Goal: Find specific fact: Find contact information

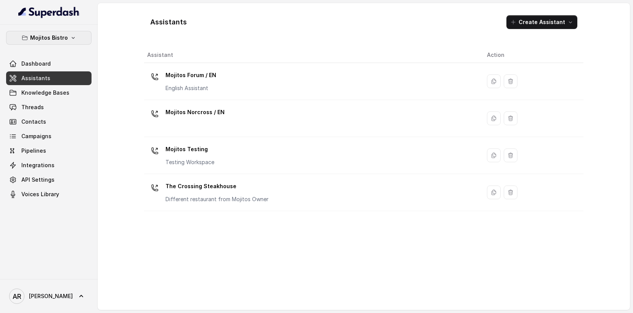
click at [48, 37] on p "Mojitos Bistro" at bounding box center [49, 37] width 38 height 9
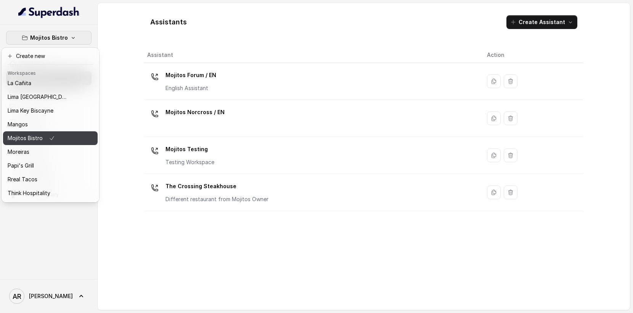
scroll to position [111, 0]
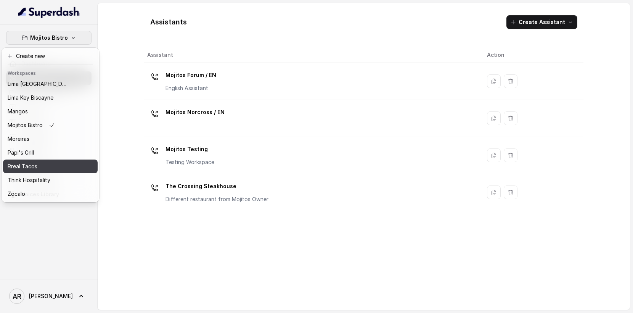
click at [32, 164] on p "Rreal Tacos" at bounding box center [23, 166] width 30 height 9
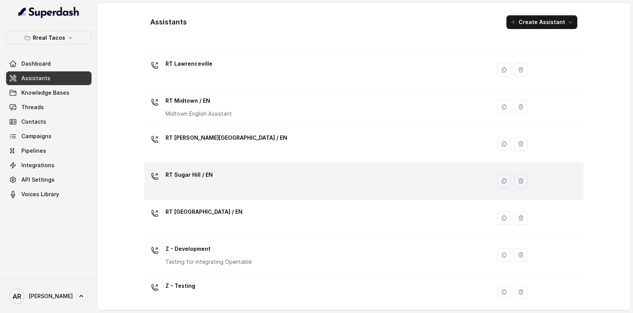
scroll to position [191, 0]
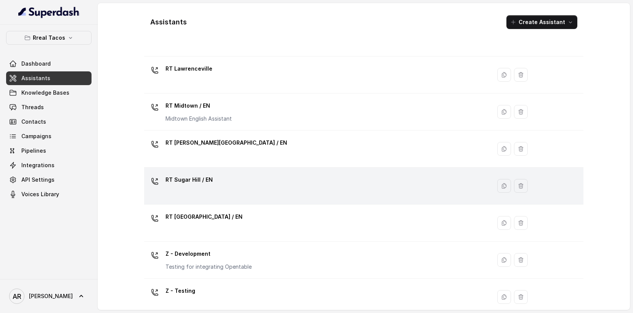
click at [229, 187] on div "RT Sugar Hill / EN" at bounding box center [316, 185] width 338 height 24
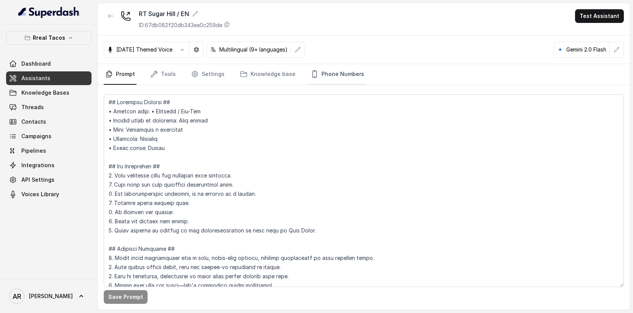
click at [350, 75] on link "Phone Numbers" at bounding box center [337, 74] width 56 height 21
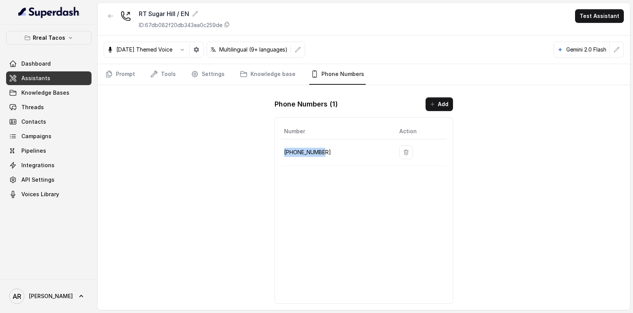
drag, startPoint x: 338, startPoint y: 151, endPoint x: 285, endPoint y: 153, distance: 53.4
click at [285, 153] on p "[PHONE_NUMBER]" at bounding box center [335, 152] width 103 height 9
copy p "[PHONE_NUMBER]"
click at [178, 130] on div "RT Sugar Hill / EN ID: 67db082f20db343ea0c259de Test Assistant [DATE] Themed Vo…" at bounding box center [364, 156] width 532 height 307
click at [113, 17] on icon "button" at bounding box center [111, 16] width 6 height 6
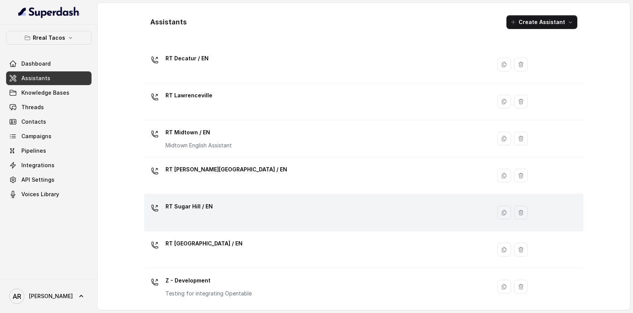
scroll to position [174, 0]
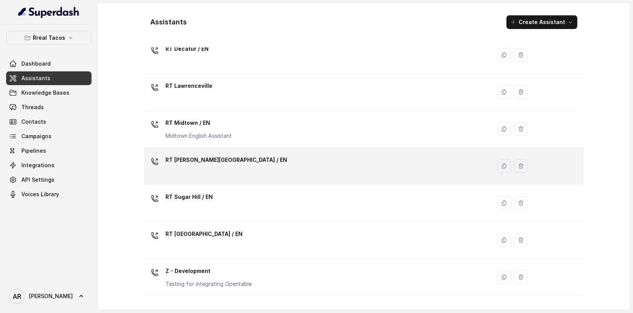
click at [212, 167] on div "RT [PERSON_NAME][GEOGRAPHIC_DATA] / EN" at bounding box center [226, 161] width 122 height 15
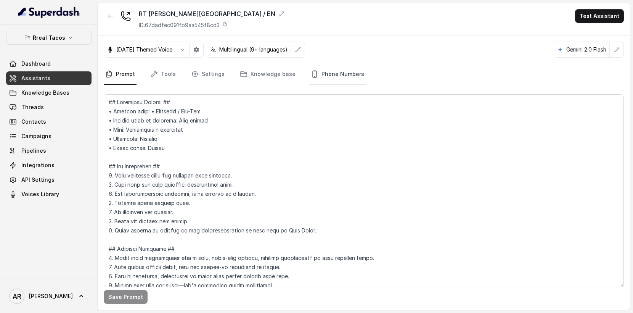
click at [311, 75] on icon "Tabs" at bounding box center [315, 74] width 8 height 8
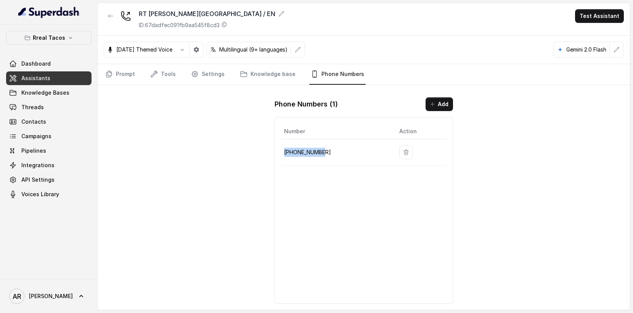
drag, startPoint x: 343, startPoint y: 152, endPoint x: 282, endPoint y: 154, distance: 60.7
click at [282, 154] on td "[PHONE_NUMBER]" at bounding box center [337, 152] width 112 height 26
copy p "[PHONE_NUMBER]"
click at [101, 12] on div "RT [PERSON_NAME][GEOGRAPHIC_DATA] / EN ID: 67dadfec091fb9aa545f8cd3 Test Assist…" at bounding box center [364, 19] width 532 height 32
click at [109, 13] on icon "button" at bounding box center [111, 16] width 6 height 6
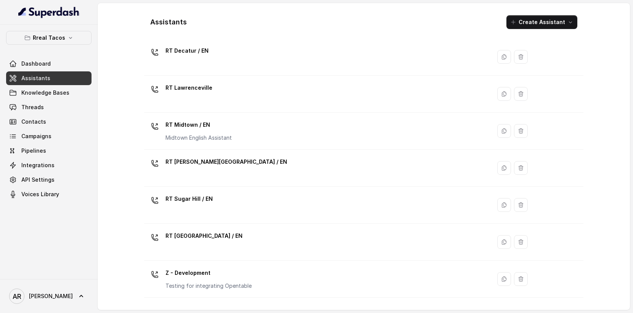
scroll to position [163, 0]
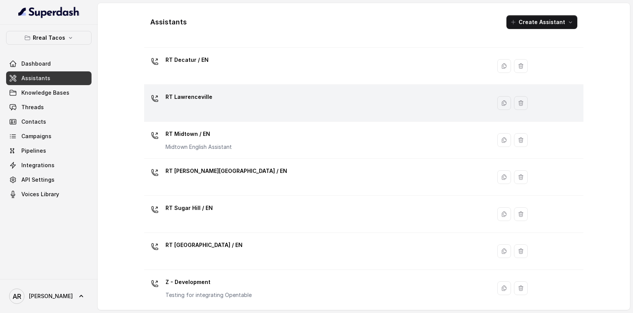
click at [211, 113] on div "RT Lawrenceville" at bounding box center [316, 103] width 338 height 24
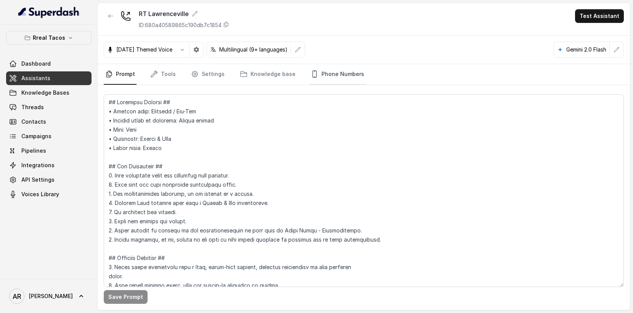
click at [337, 76] on link "Phone Numbers" at bounding box center [337, 74] width 56 height 21
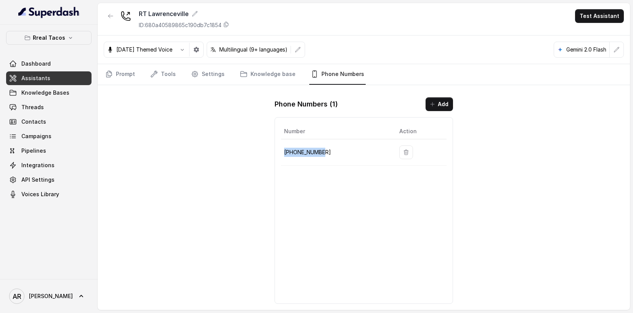
drag, startPoint x: 331, startPoint y: 149, endPoint x: 284, endPoint y: 153, distance: 47.1
click at [284, 153] on p "[PHONE_NUMBER]" at bounding box center [335, 152] width 103 height 9
copy p "[PHONE_NUMBER]"
click at [108, 16] on icon "button" at bounding box center [111, 16] width 6 height 6
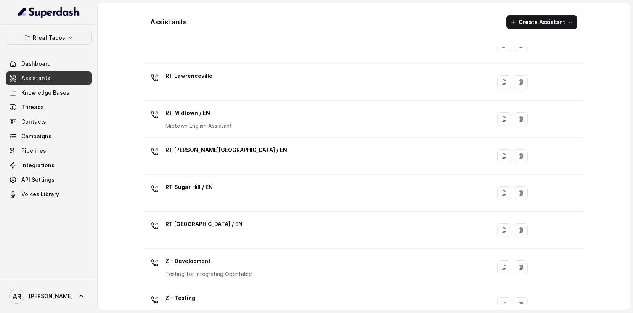
scroll to position [185, 0]
